Goal: Task Accomplishment & Management: Manage account settings

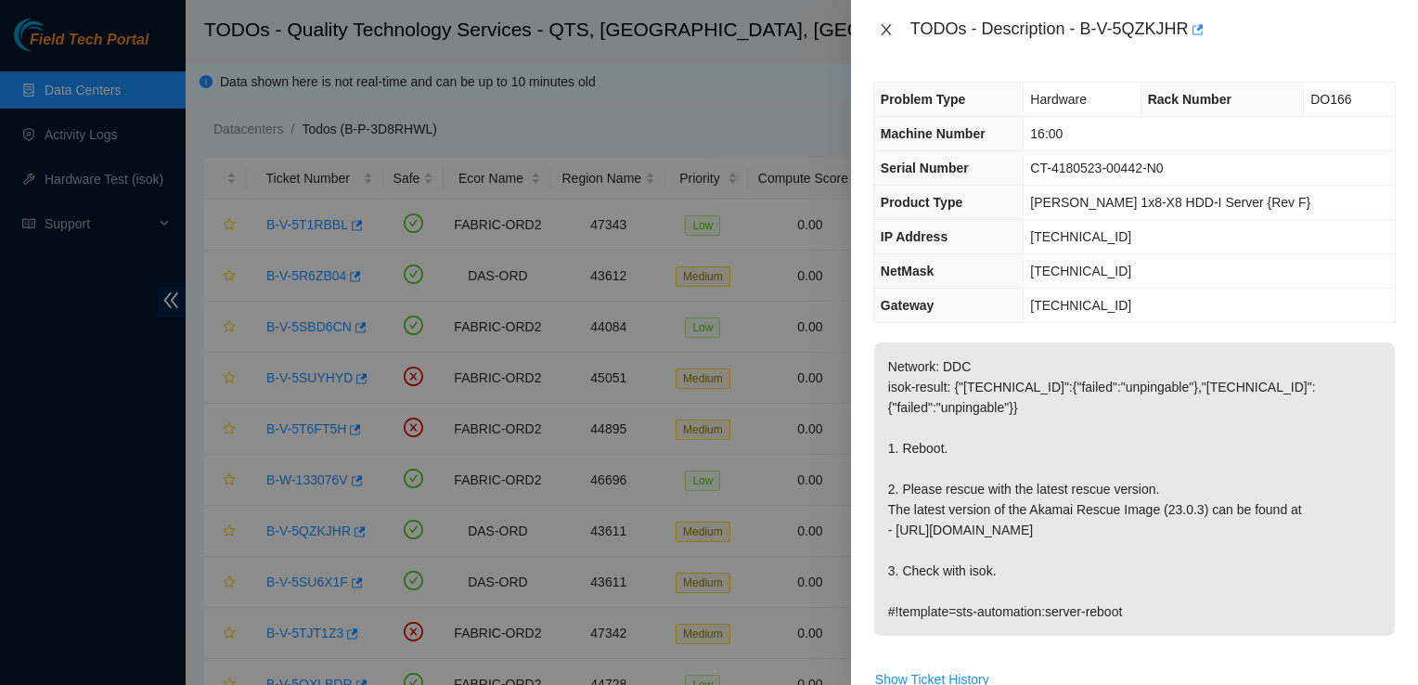
click at [883, 24] on icon "close" at bounding box center [886, 29] width 15 height 15
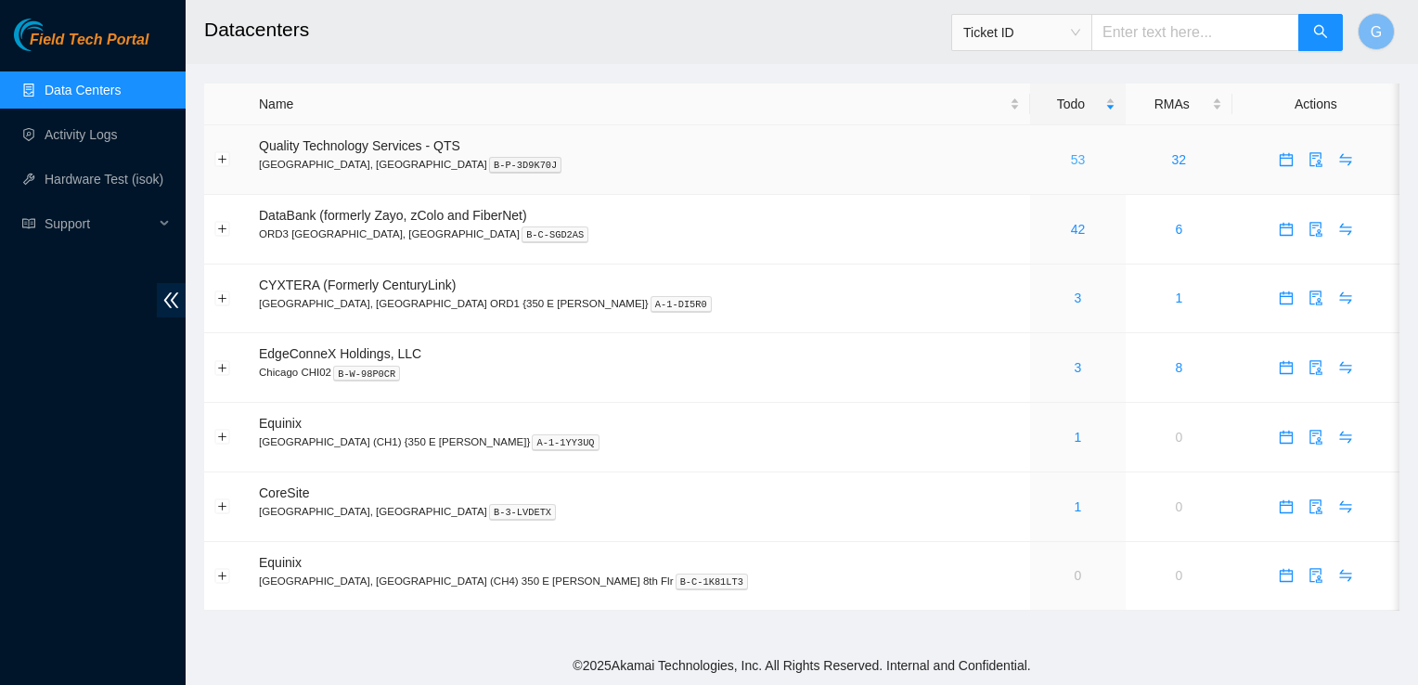
click at [1071, 158] on link "53" at bounding box center [1078, 159] width 15 height 15
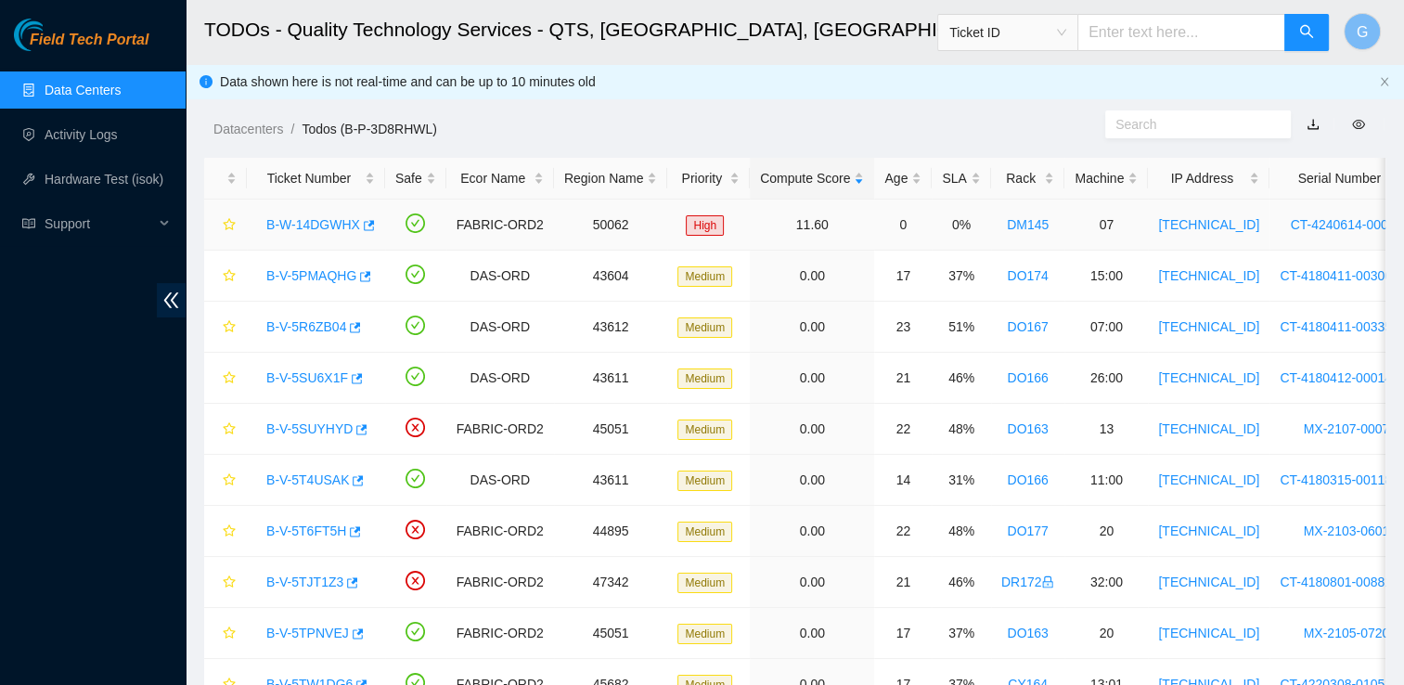
click at [304, 217] on link "B-W-14DGWHX" at bounding box center [313, 224] width 94 height 15
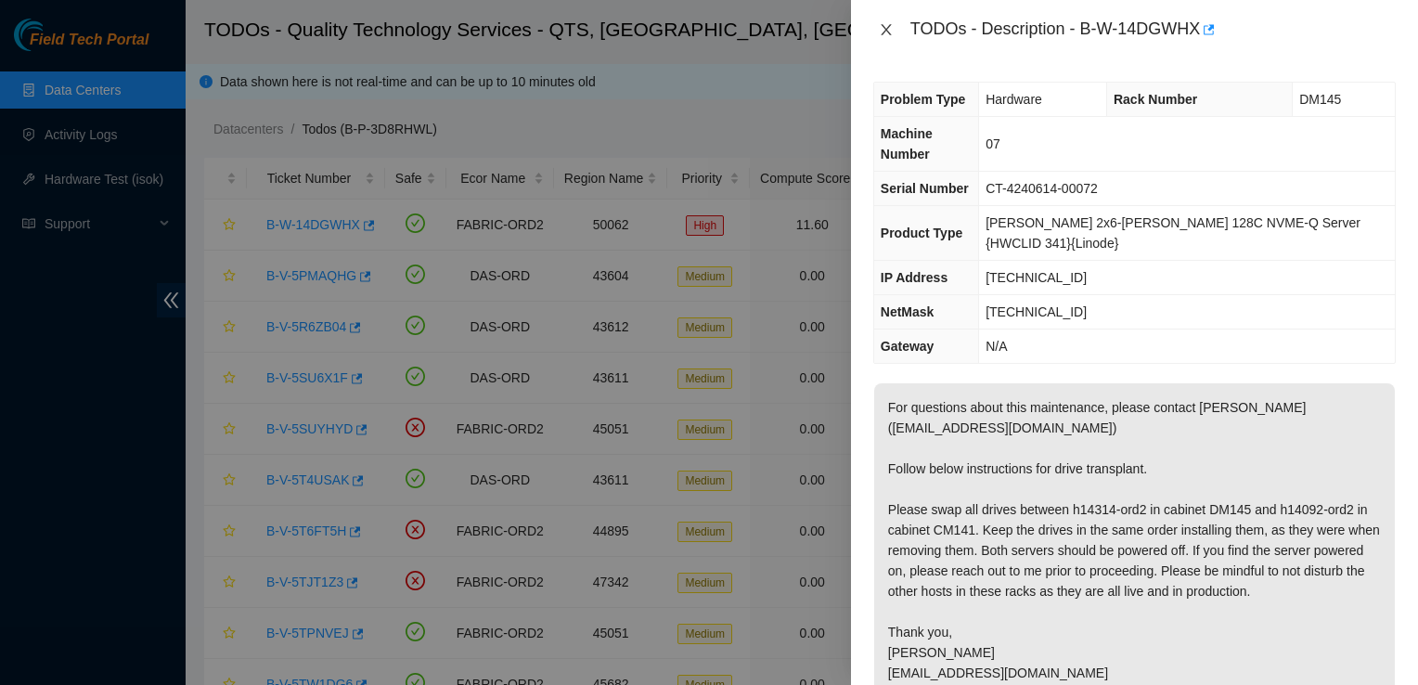
click at [888, 28] on icon "close" at bounding box center [886, 29] width 15 height 15
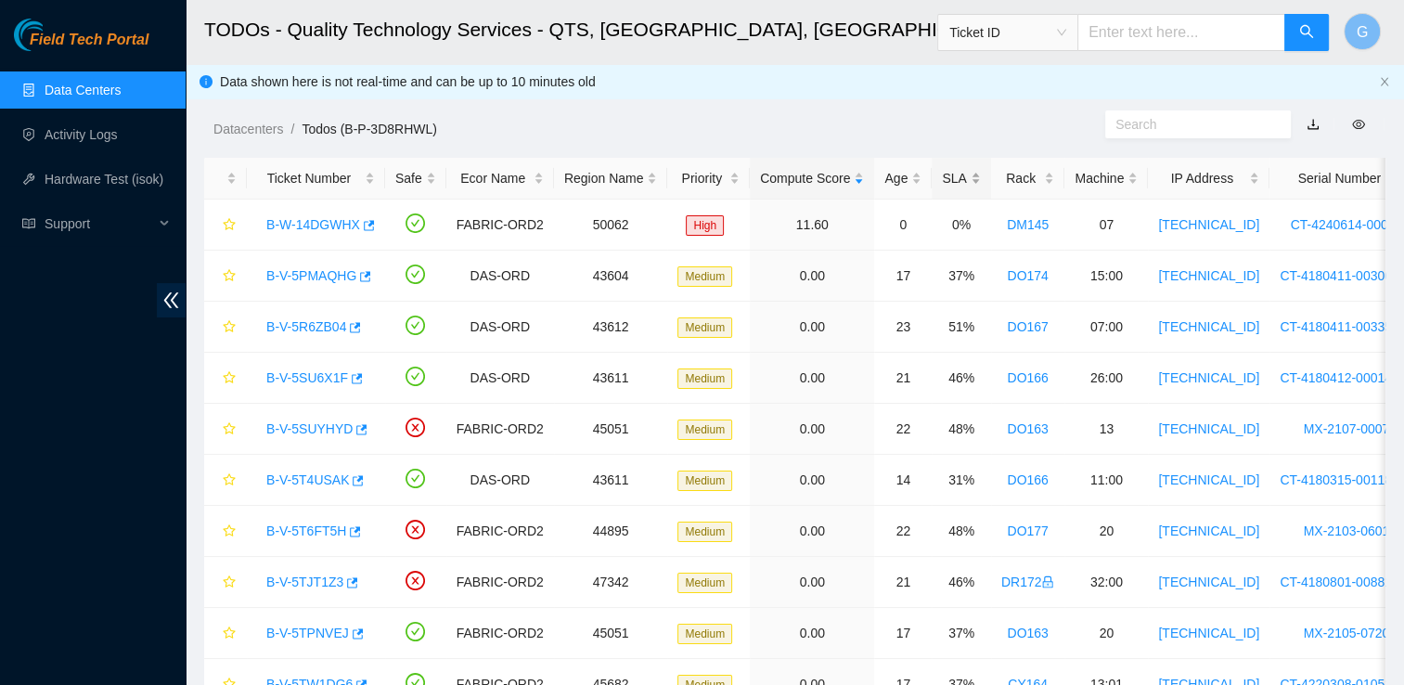
click at [944, 175] on div "SLA" at bounding box center [961, 178] width 38 height 20
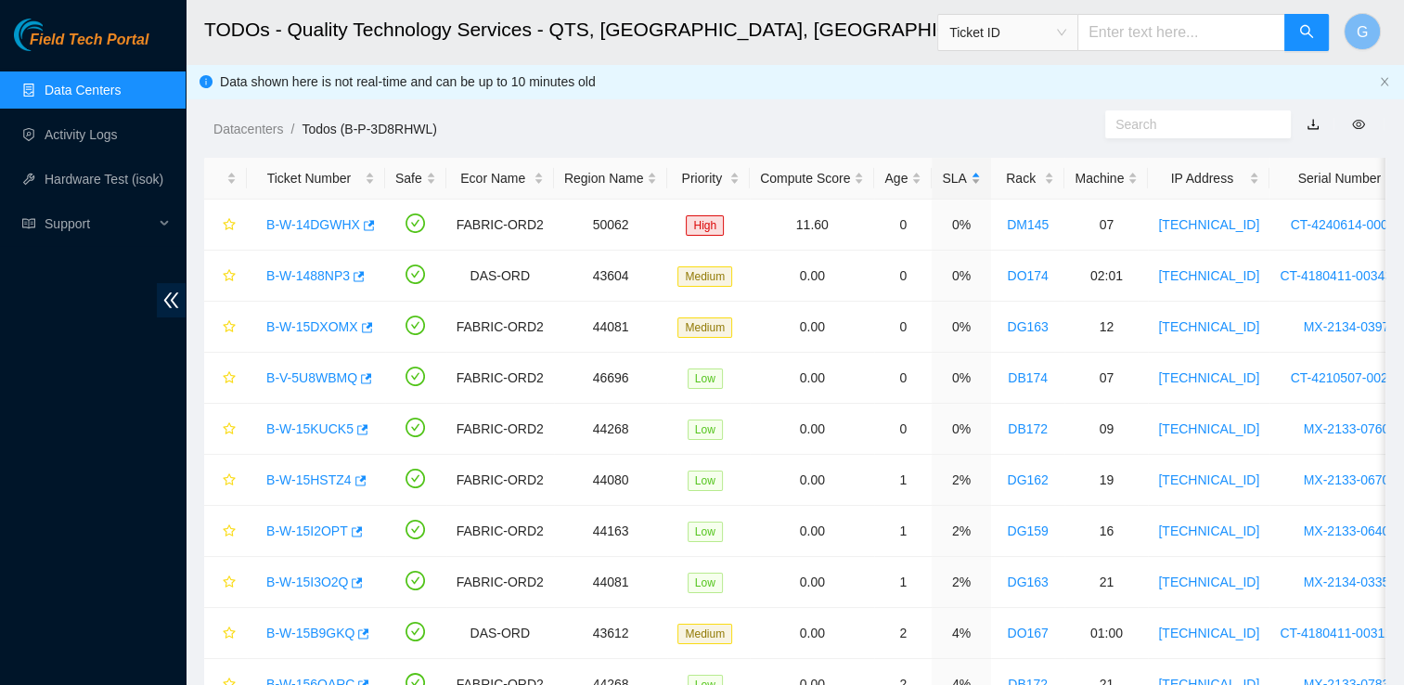
click at [942, 181] on div "SLA" at bounding box center [961, 178] width 38 height 20
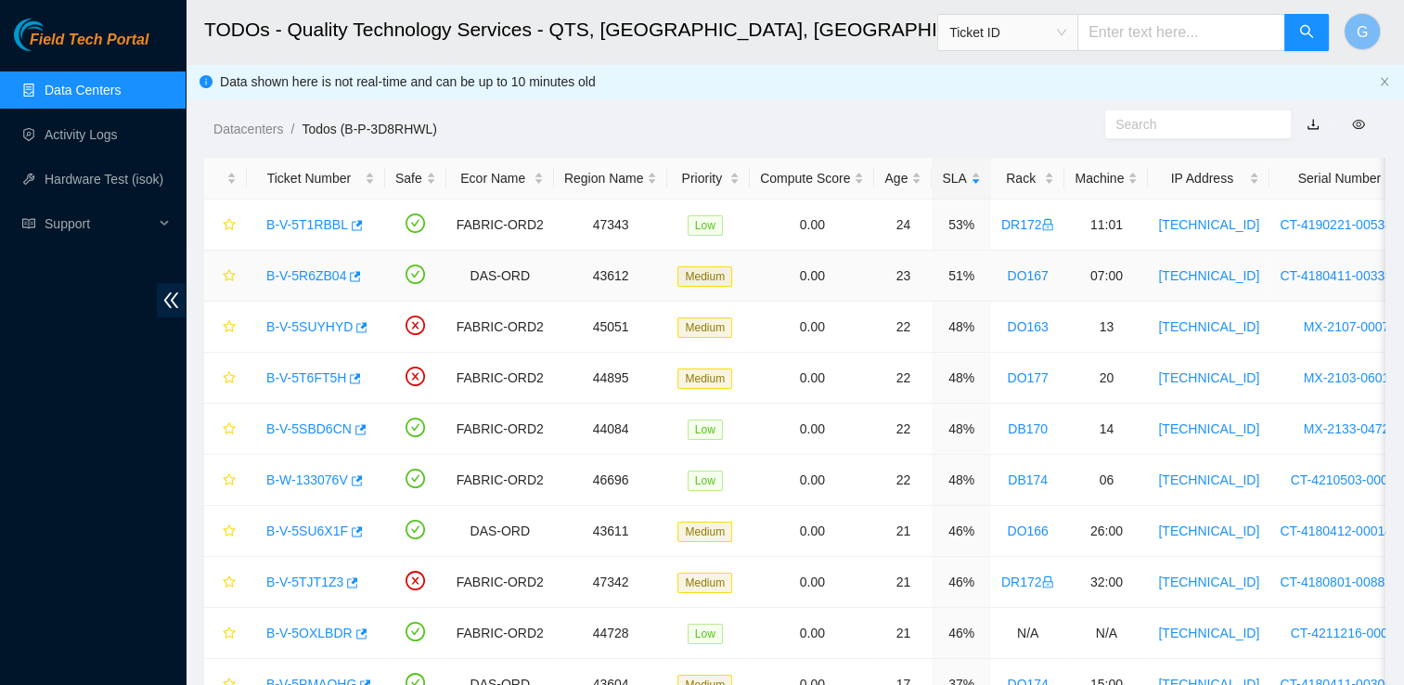
click at [315, 272] on link "B-V-5R6ZB04" at bounding box center [306, 275] width 80 height 15
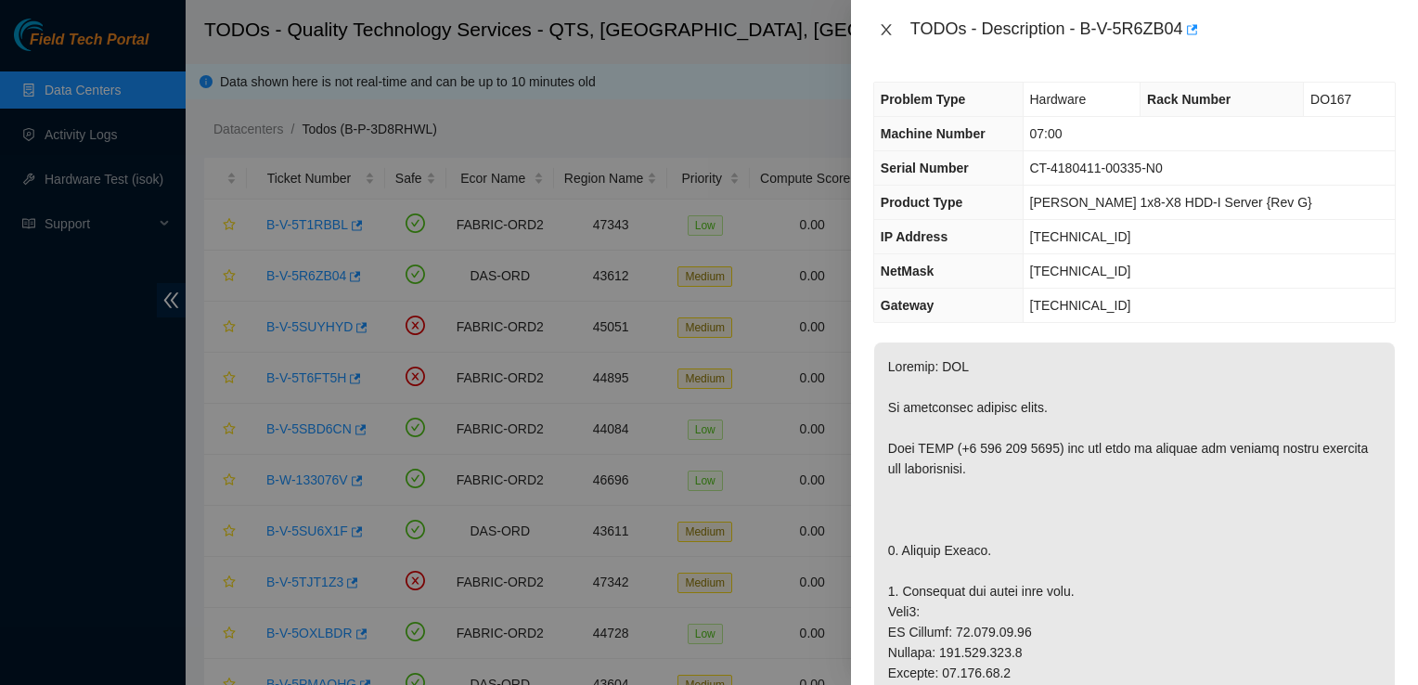
click at [885, 30] on icon "close" at bounding box center [886, 29] width 10 height 11
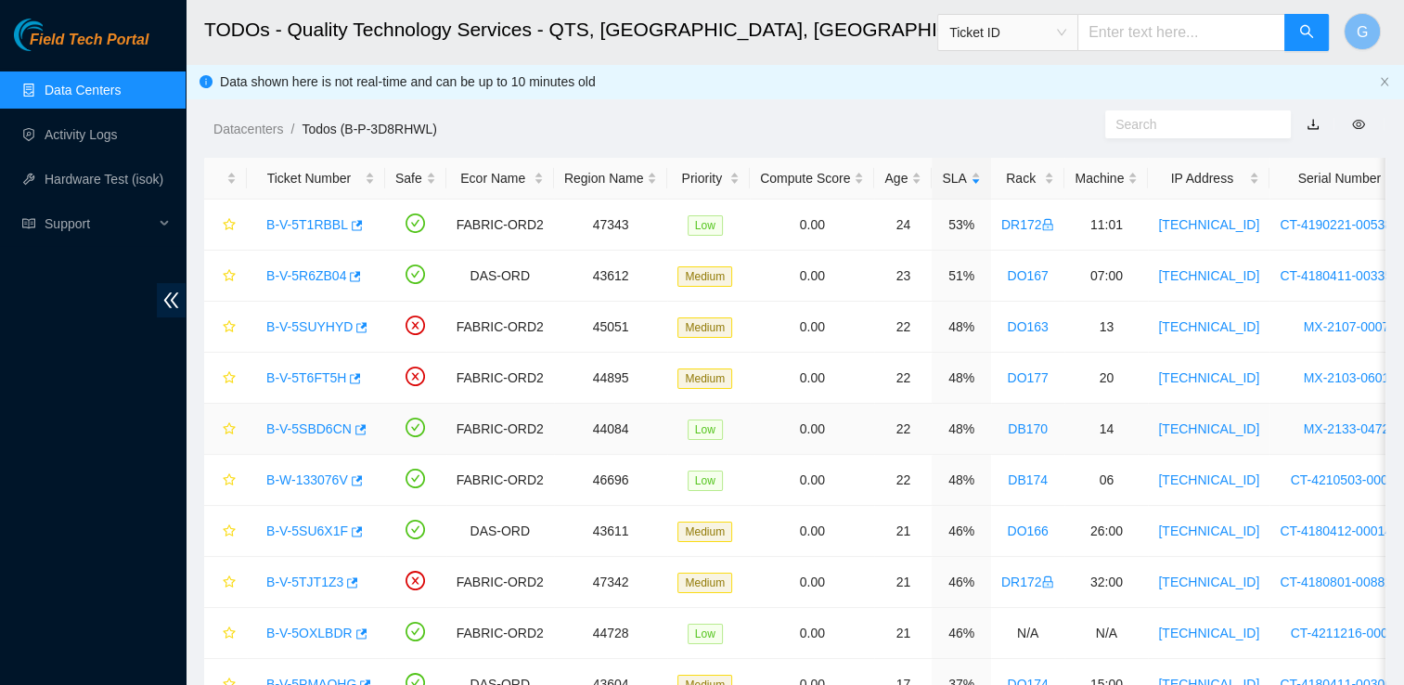
click at [320, 421] on link "B-V-5SBD6CN" at bounding box center [308, 428] width 85 height 15
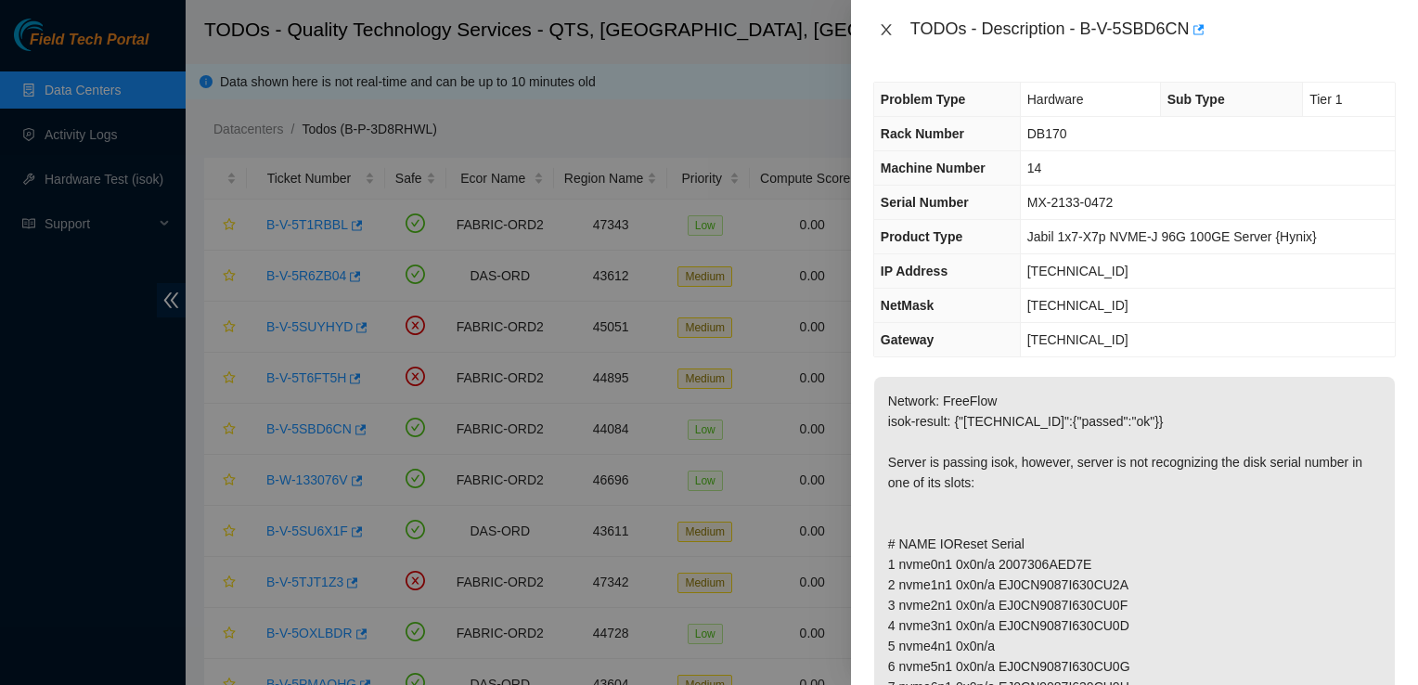
click at [886, 27] on icon "close" at bounding box center [886, 29] width 15 height 15
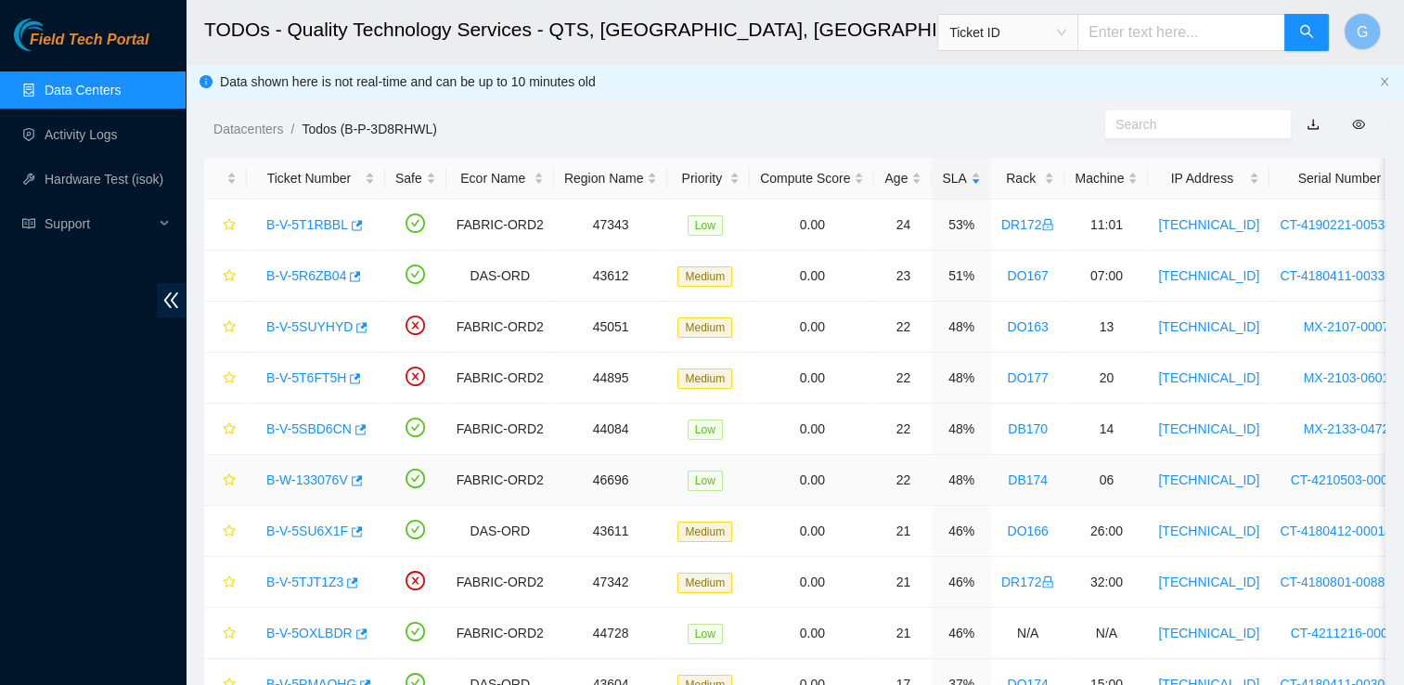
click at [321, 482] on link "B-W-133076V" at bounding box center [307, 479] width 82 height 15
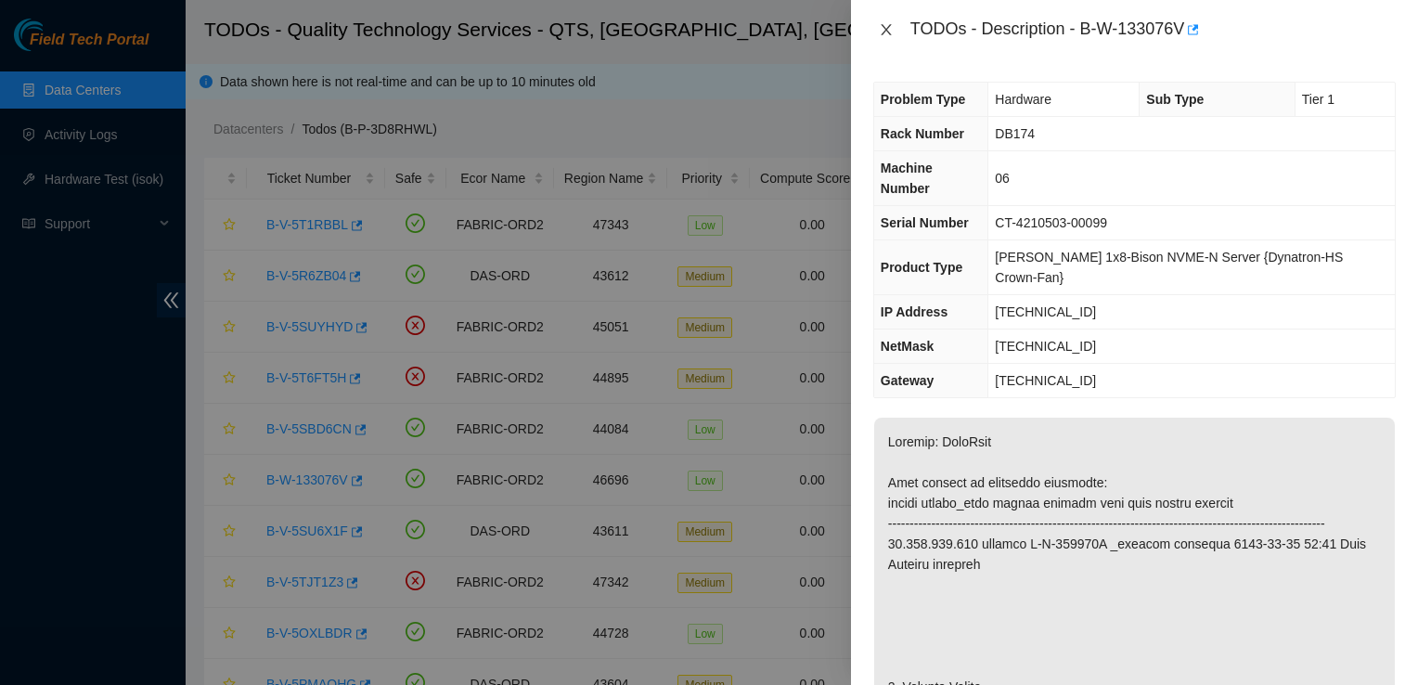
click at [897, 32] on button "Close" at bounding box center [886, 30] width 26 height 18
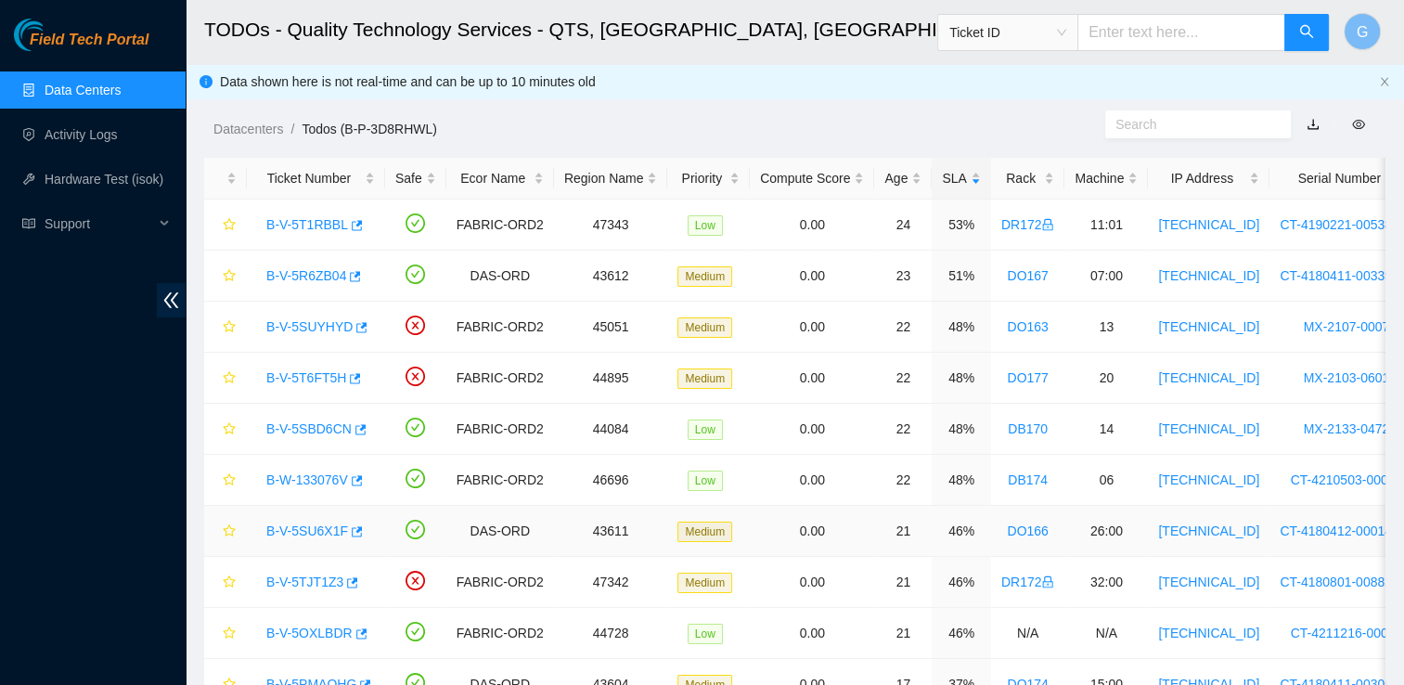
click at [282, 523] on link "B-V-5SU6X1F" at bounding box center [307, 530] width 82 height 15
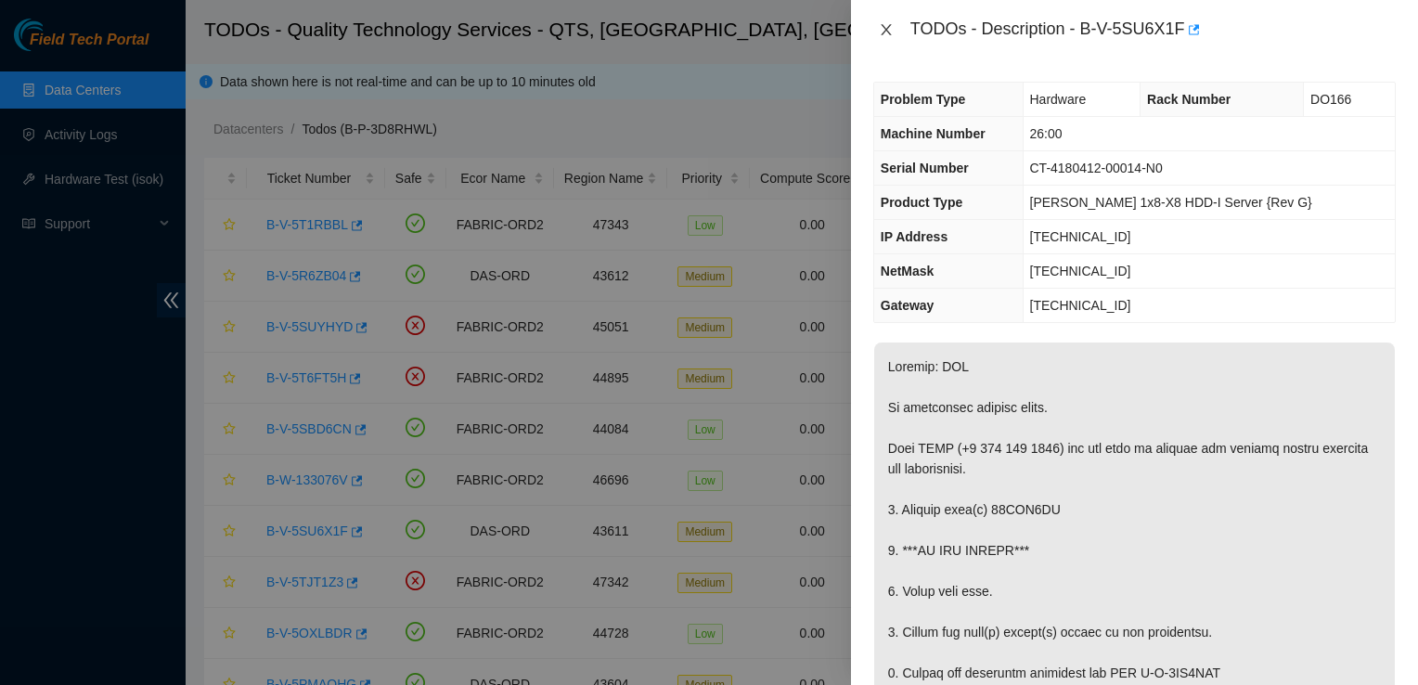
click at [882, 29] on icon "close" at bounding box center [886, 29] width 15 height 15
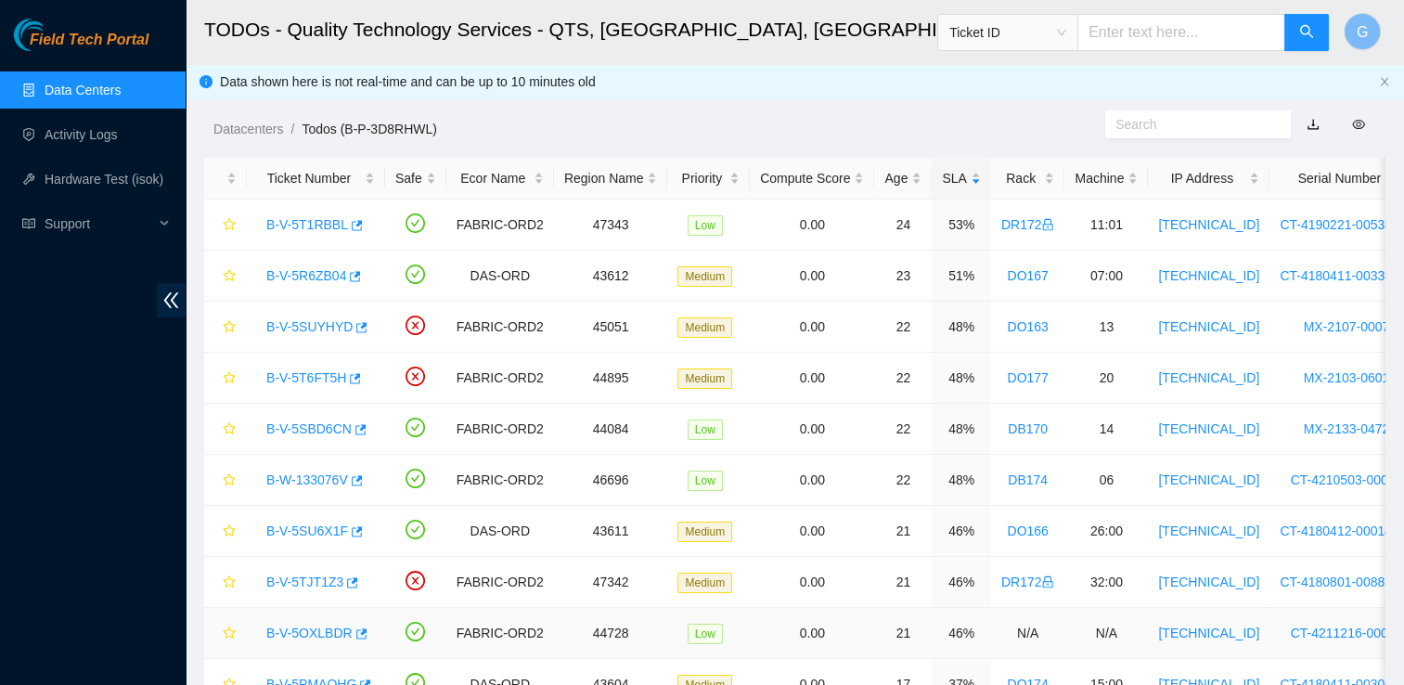
click at [302, 629] on link "B-V-5OXLBDR" at bounding box center [309, 632] width 86 height 15
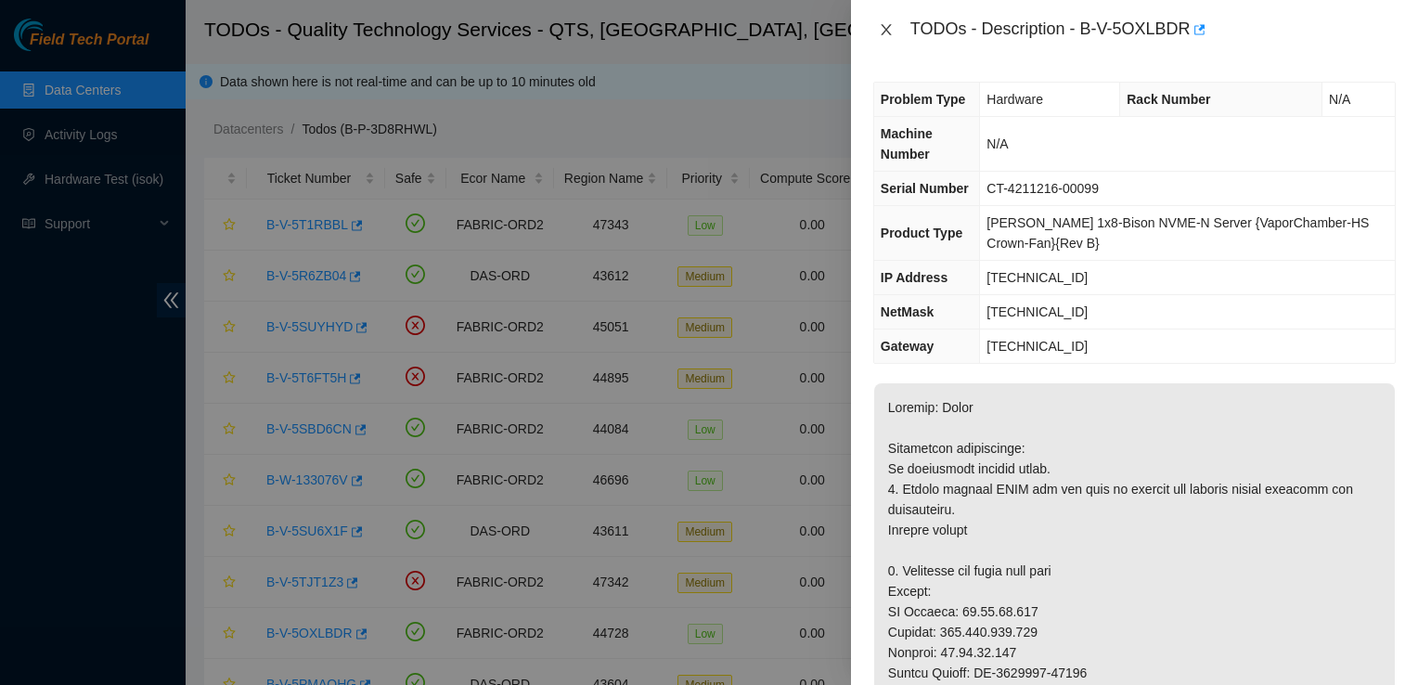
click at [890, 32] on icon "close" at bounding box center [886, 29] width 15 height 15
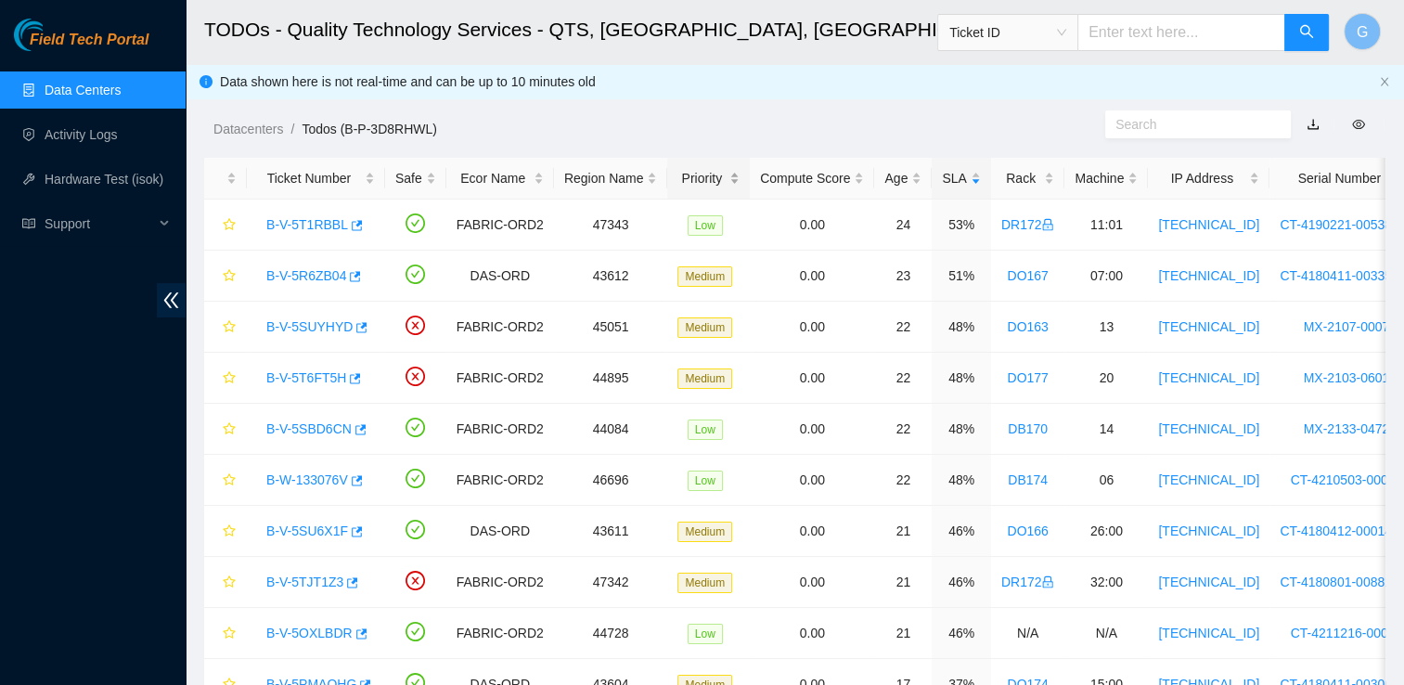
click at [698, 173] on div "Priority" at bounding box center [708, 178] width 62 height 20
